Goal: Task Accomplishment & Management: Manage account settings

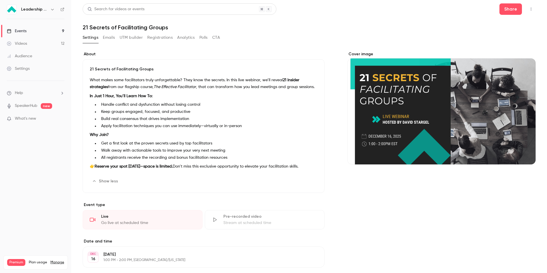
scroll to position [163, 0]
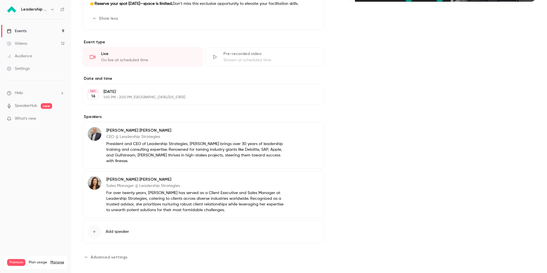
click at [33, 31] on link "Events 9" at bounding box center [35, 31] width 71 height 13
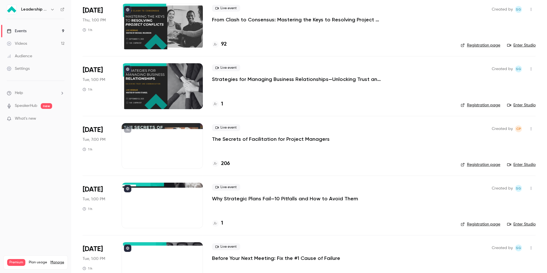
scroll to position [23, 0]
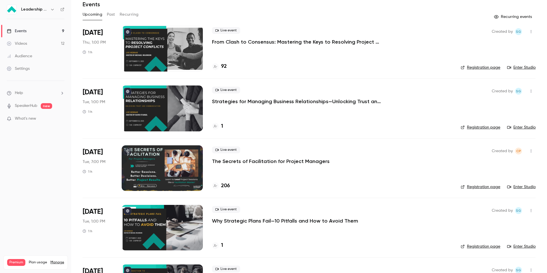
click at [318, 42] on p "From Clash to Consensus: Mastering the Keys to Resolving Project Conflicts" at bounding box center [297, 41] width 171 height 7
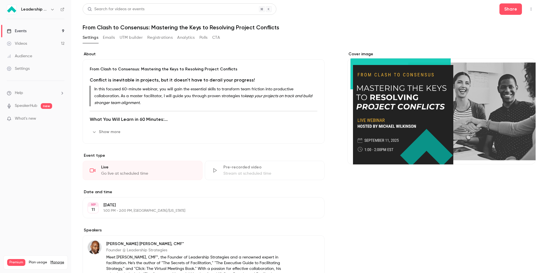
click at [165, 39] on button "Registrations" at bounding box center [159, 37] width 25 height 9
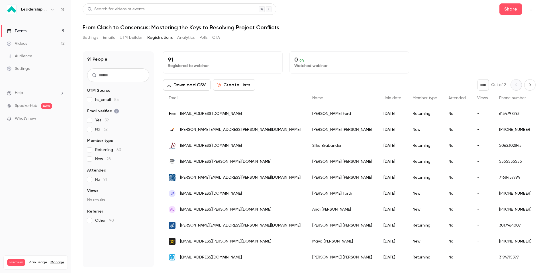
click at [83, 40] on button "Settings" at bounding box center [91, 37] width 16 height 9
